Goal: Task Accomplishment & Management: Use online tool/utility

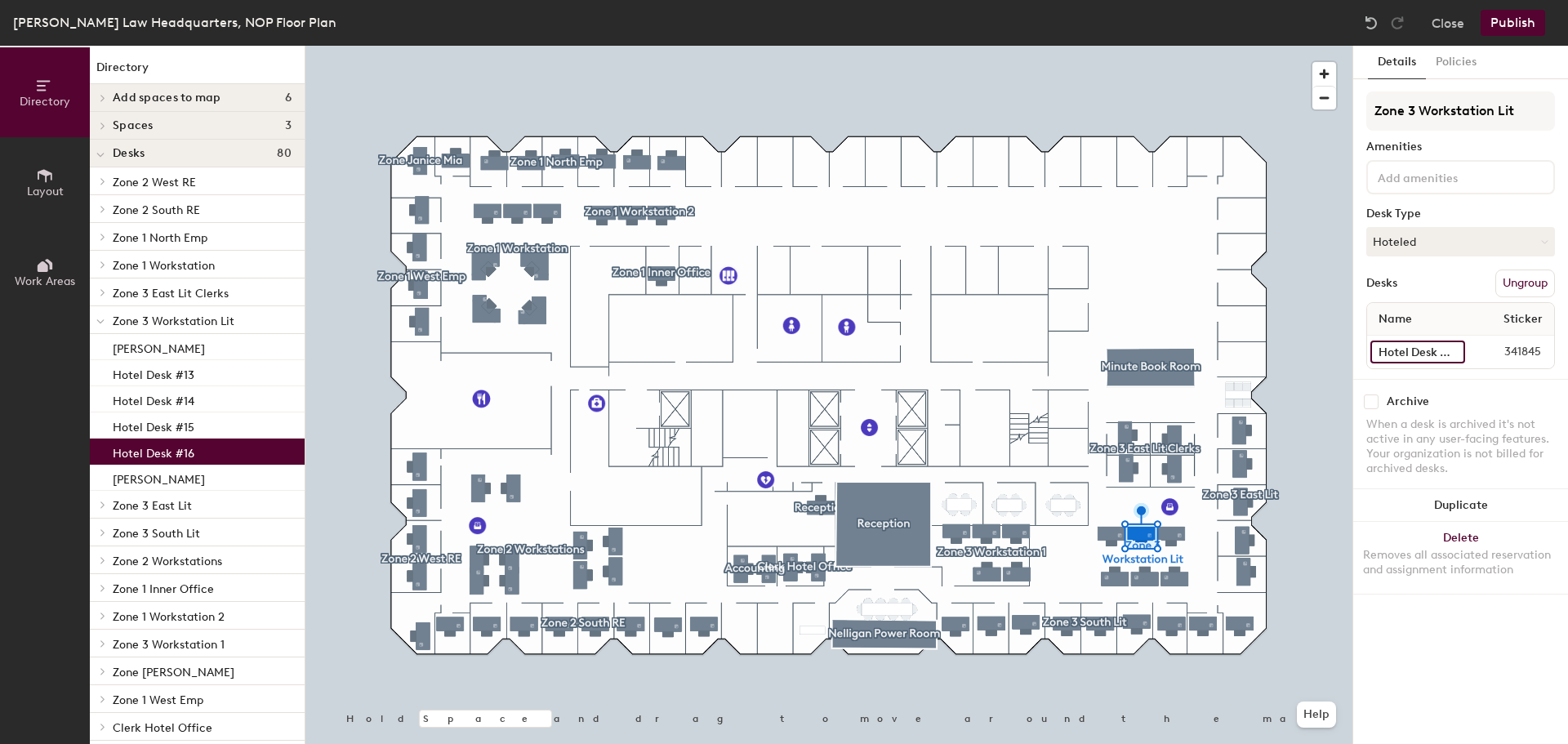
click at [1414, 342] on input "Hotel Desk #16" at bounding box center [1417, 352] width 94 height 23
click at [1385, 241] on button "Hoteled" at bounding box center [1461, 241] width 189 height 29
click at [1399, 293] on div "Assigned" at bounding box center [1449, 292] width 164 height 24
click at [1403, 355] on input "Hotel Desk #16" at bounding box center [1417, 352] width 94 height 23
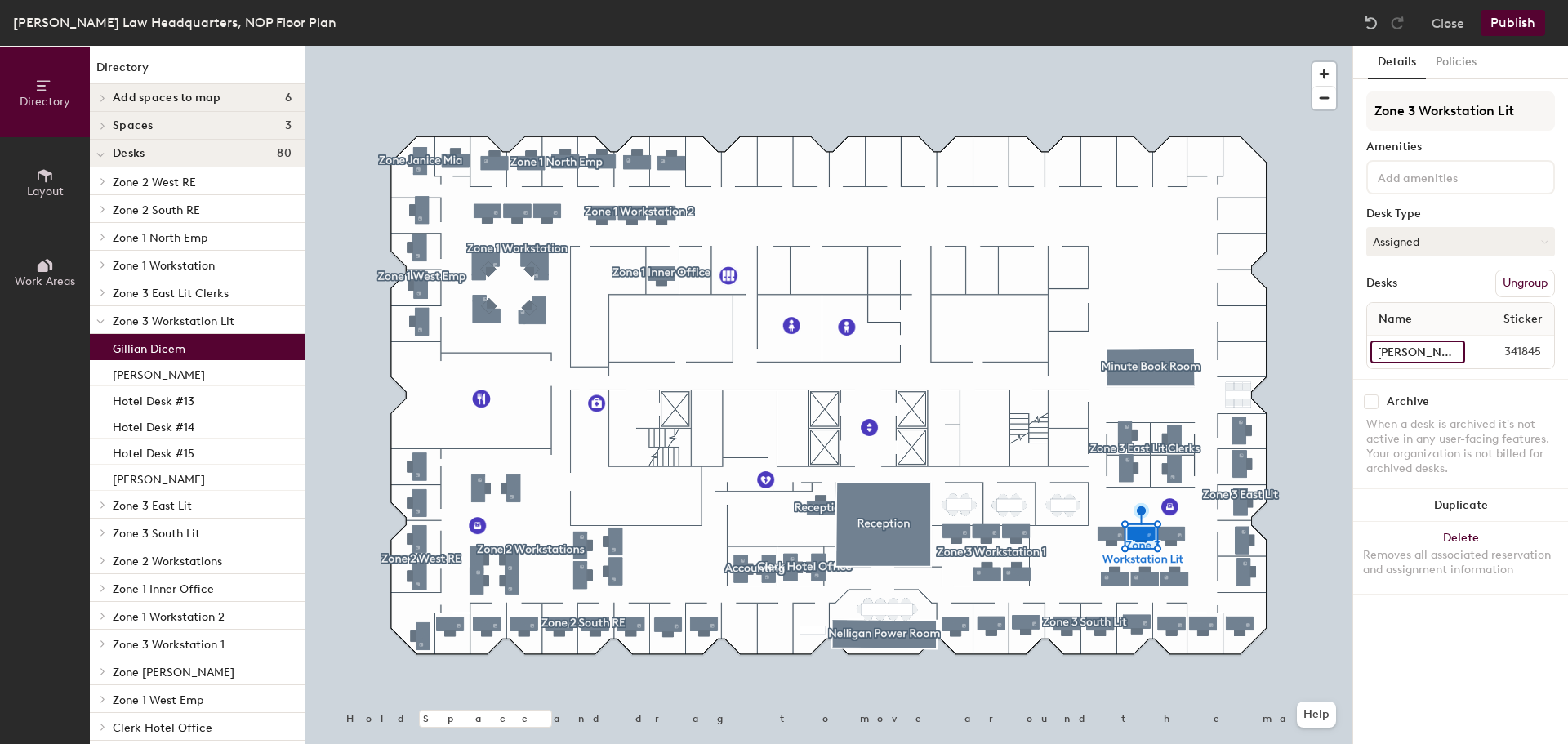
scroll to position [0, 8]
type input "[PERSON_NAME]"
click at [1495, 18] on button "Publish" at bounding box center [1513, 23] width 64 height 26
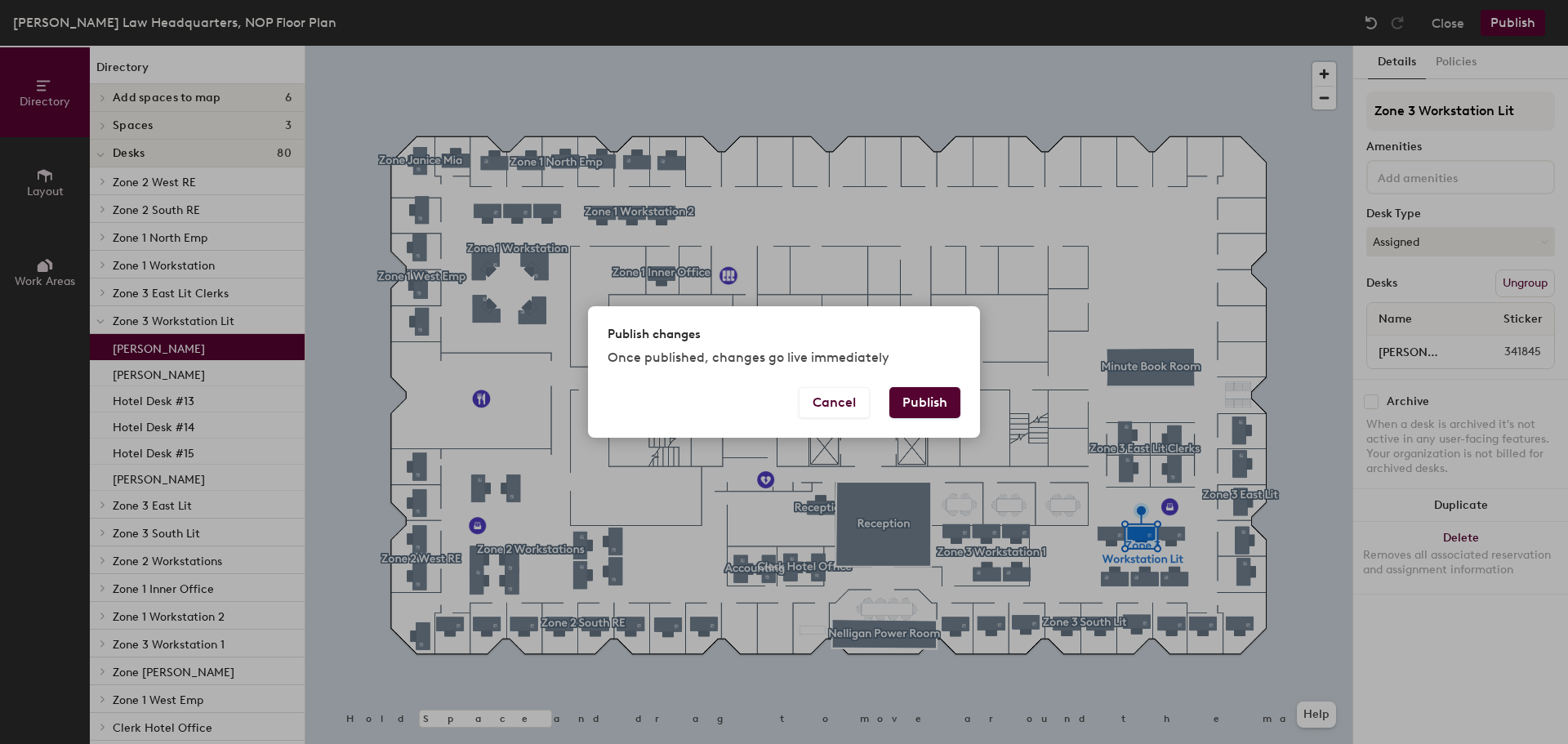
click at [916, 406] on button "Publish" at bounding box center [924, 402] width 71 height 31
